Goal: Find specific page/section: Find specific page/section

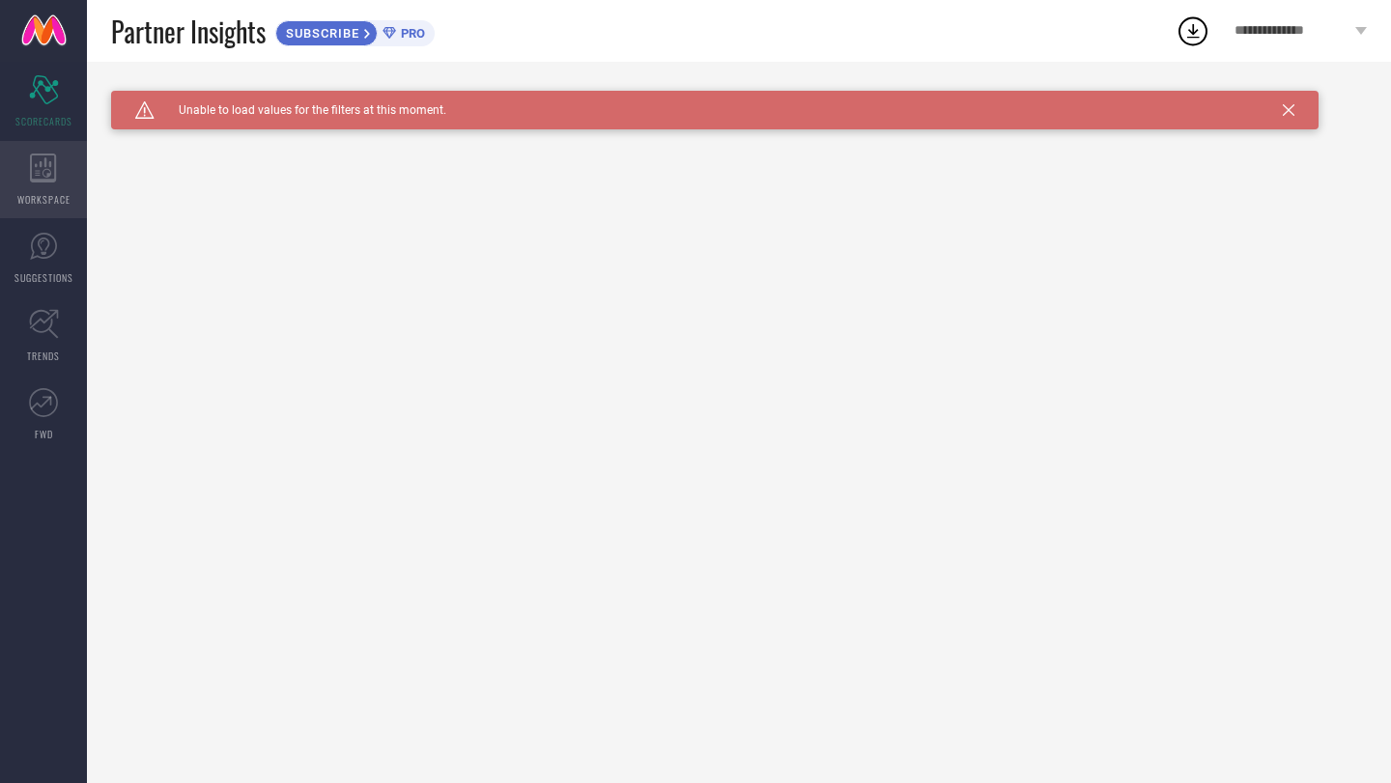
click at [48, 205] on span "WORKSPACE" at bounding box center [43, 199] width 53 height 14
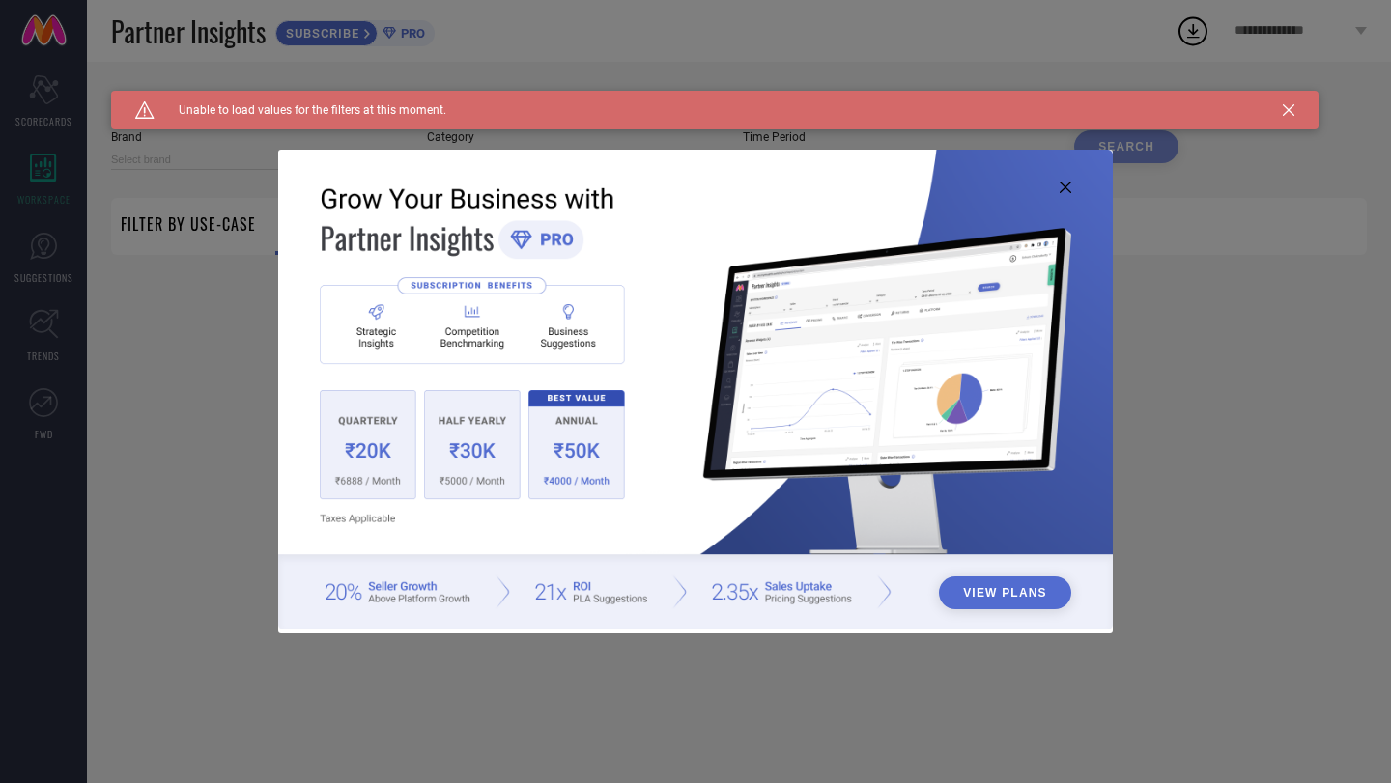
type input "1 STOP FASHION"
type input "All"
drag, startPoint x: 39, startPoint y: 223, endPoint x: 39, endPoint y: 203, distance: 20.3
click at [39, 223] on div "View Plans" at bounding box center [695, 391] width 1391 height 783
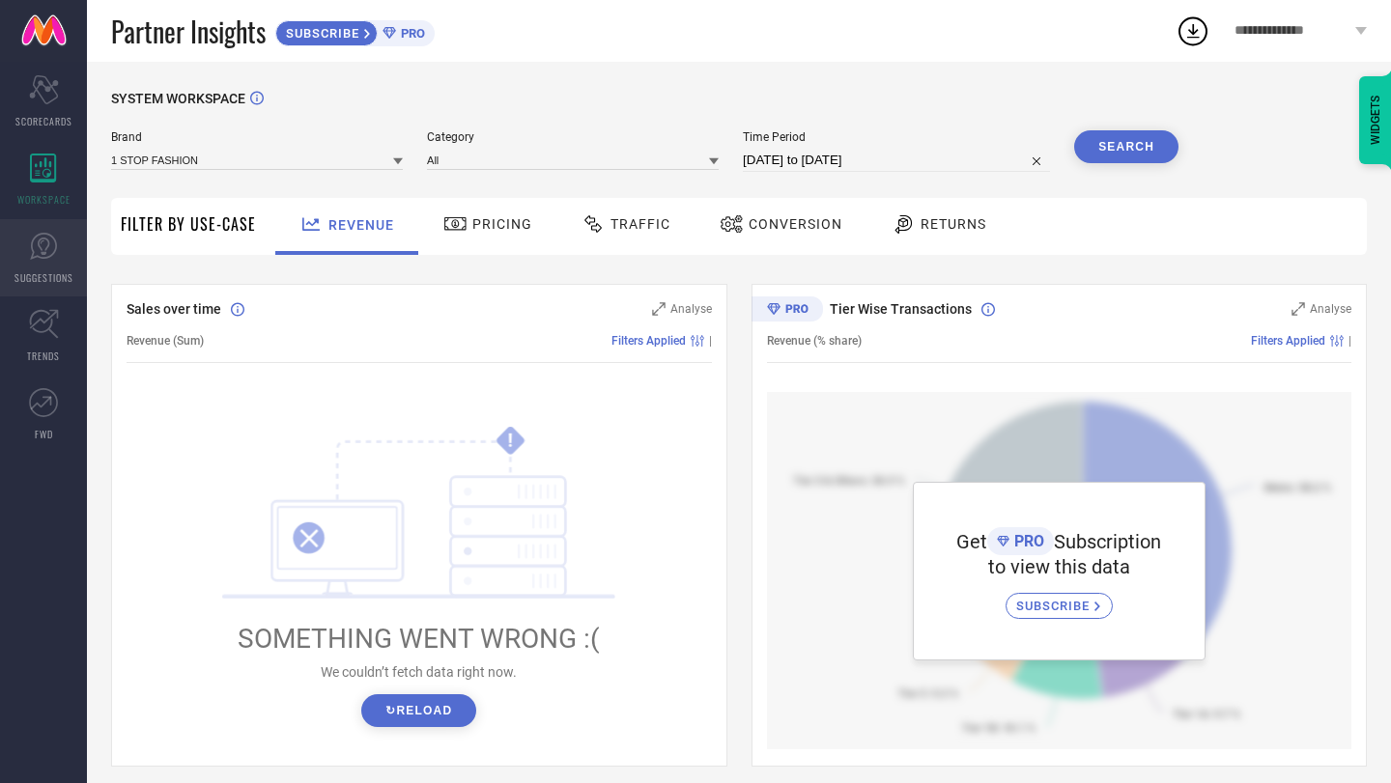
click at [14, 237] on link "SUGGESTIONS" at bounding box center [43, 257] width 87 height 77
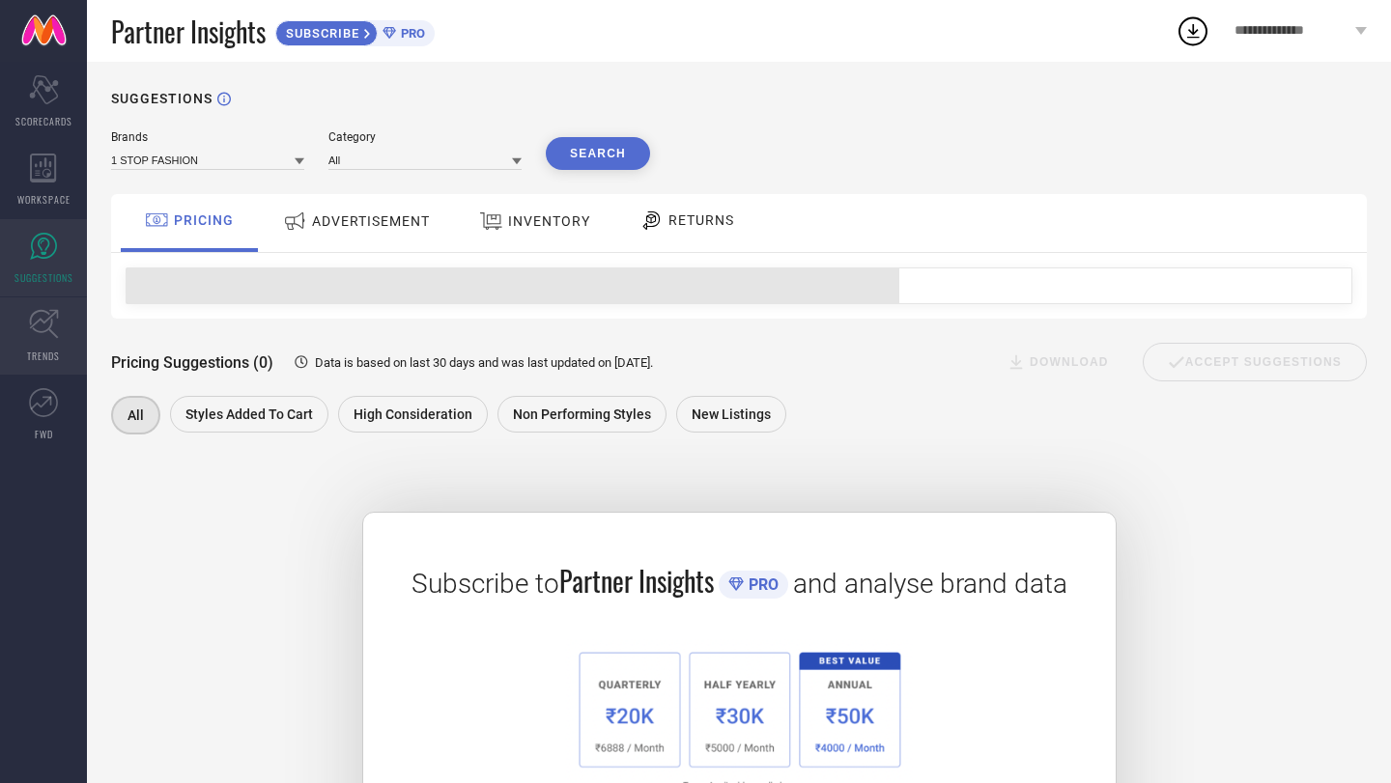
click at [48, 325] on icon at bounding box center [44, 324] width 30 height 30
